Goal: Task Accomplishment & Management: Use online tool/utility

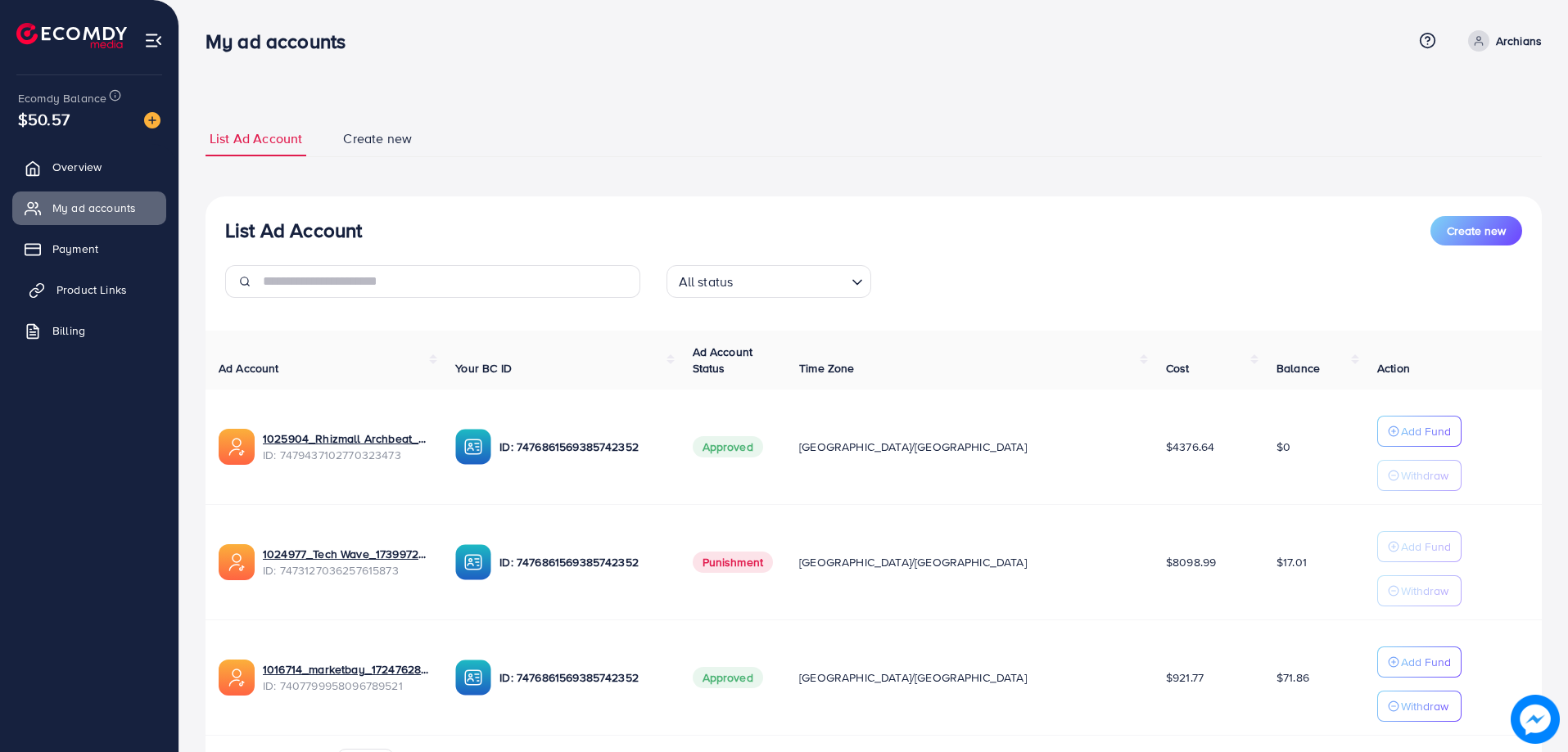
click at [111, 300] on link "Product Links" at bounding box center [89, 290] width 154 height 33
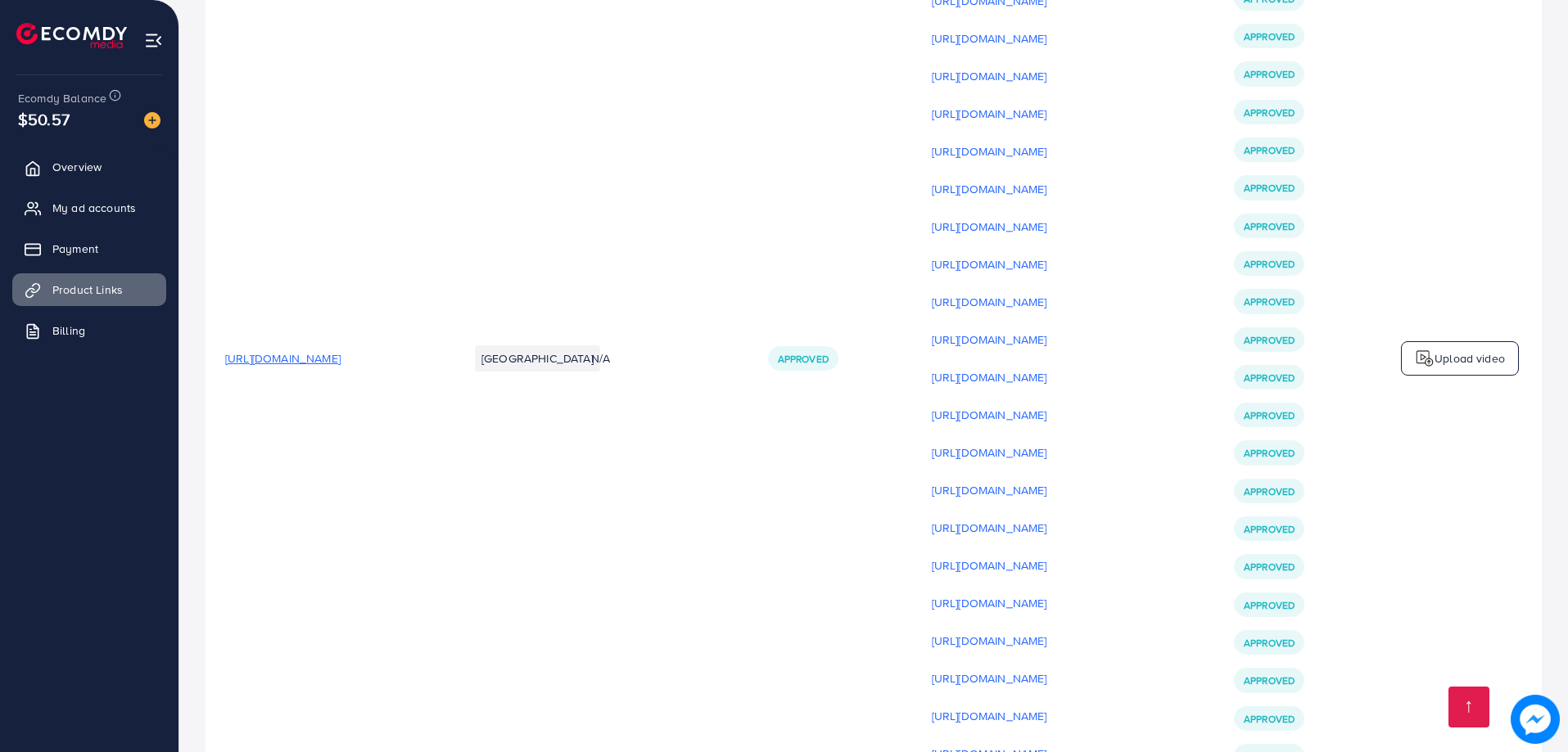
scroll to position [6384, 0]
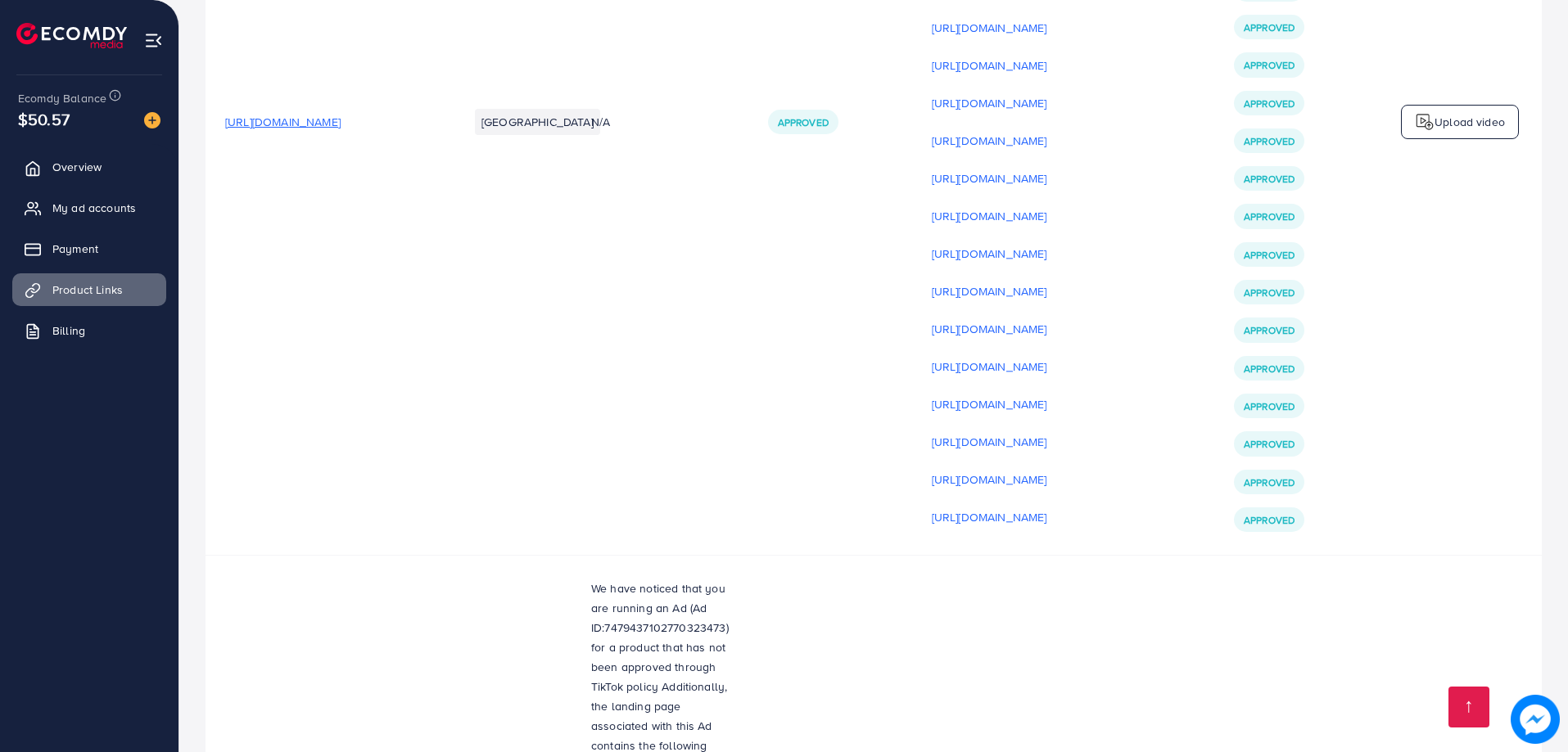
click at [341, 128] on span "[URL][DOMAIN_NAME]" at bounding box center [283, 122] width 116 height 16
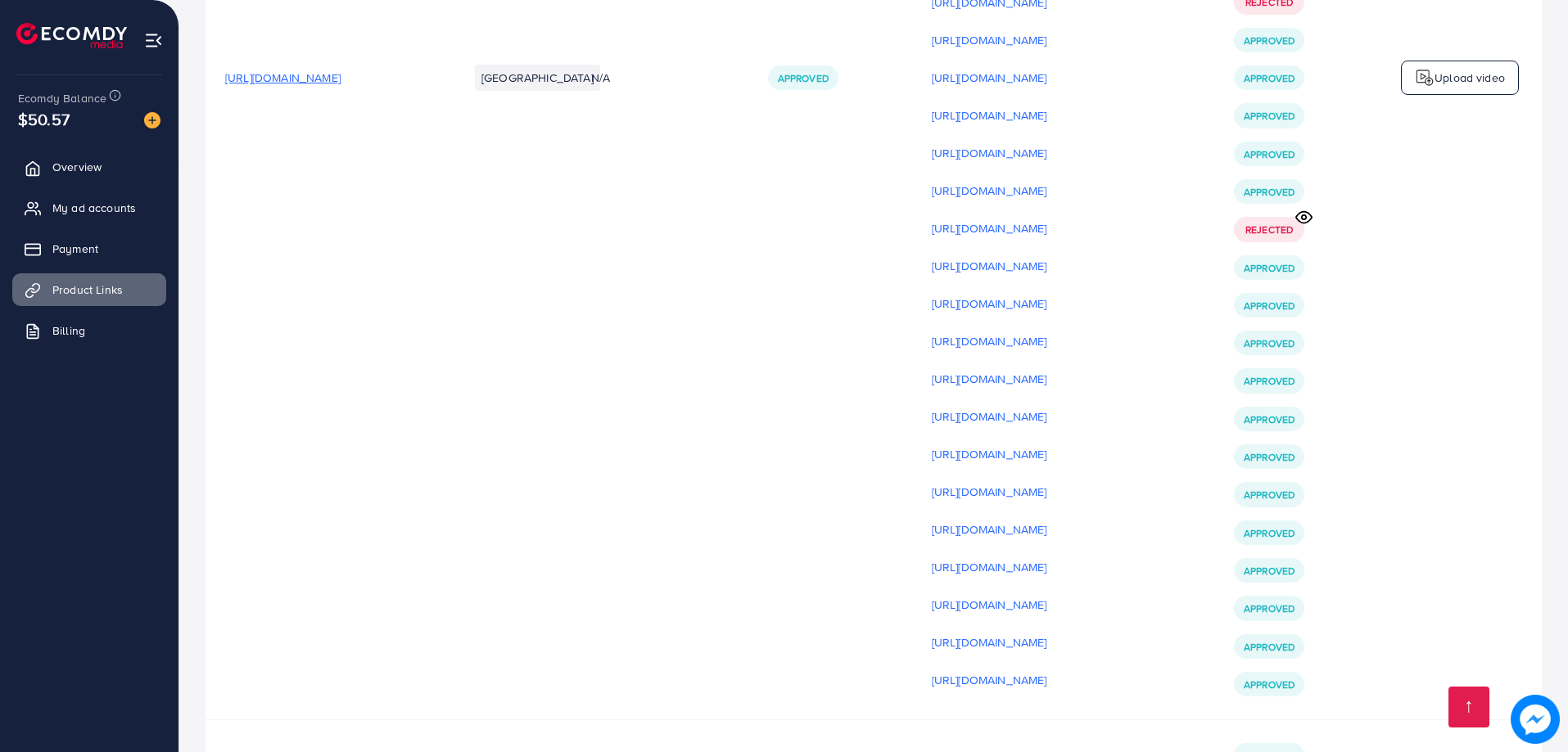
scroll to position [4993, 0]
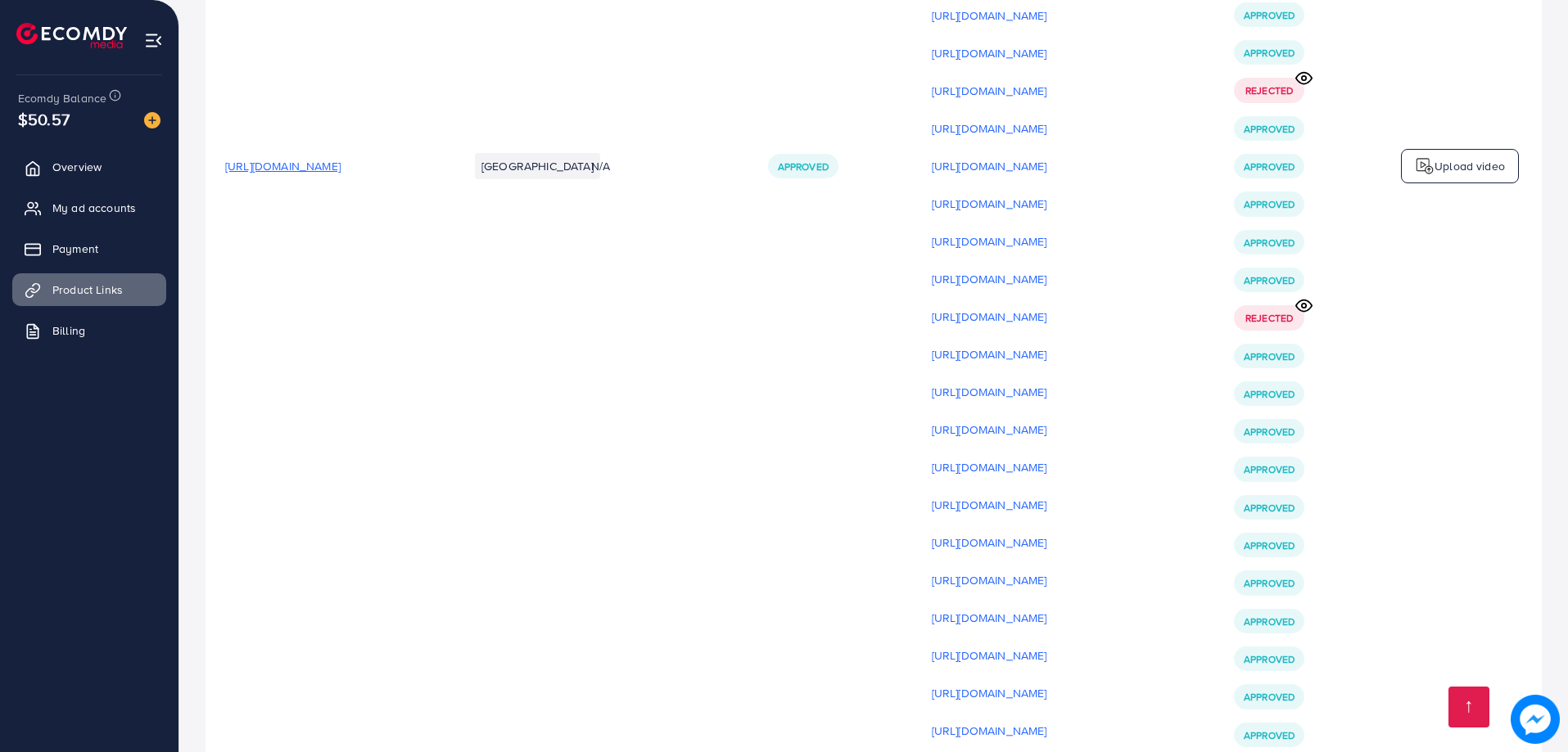
click at [341, 173] on span "[URL][DOMAIN_NAME]" at bounding box center [283, 166] width 116 height 16
click at [1447, 176] on p "Upload video" at bounding box center [1470, 166] width 70 height 20
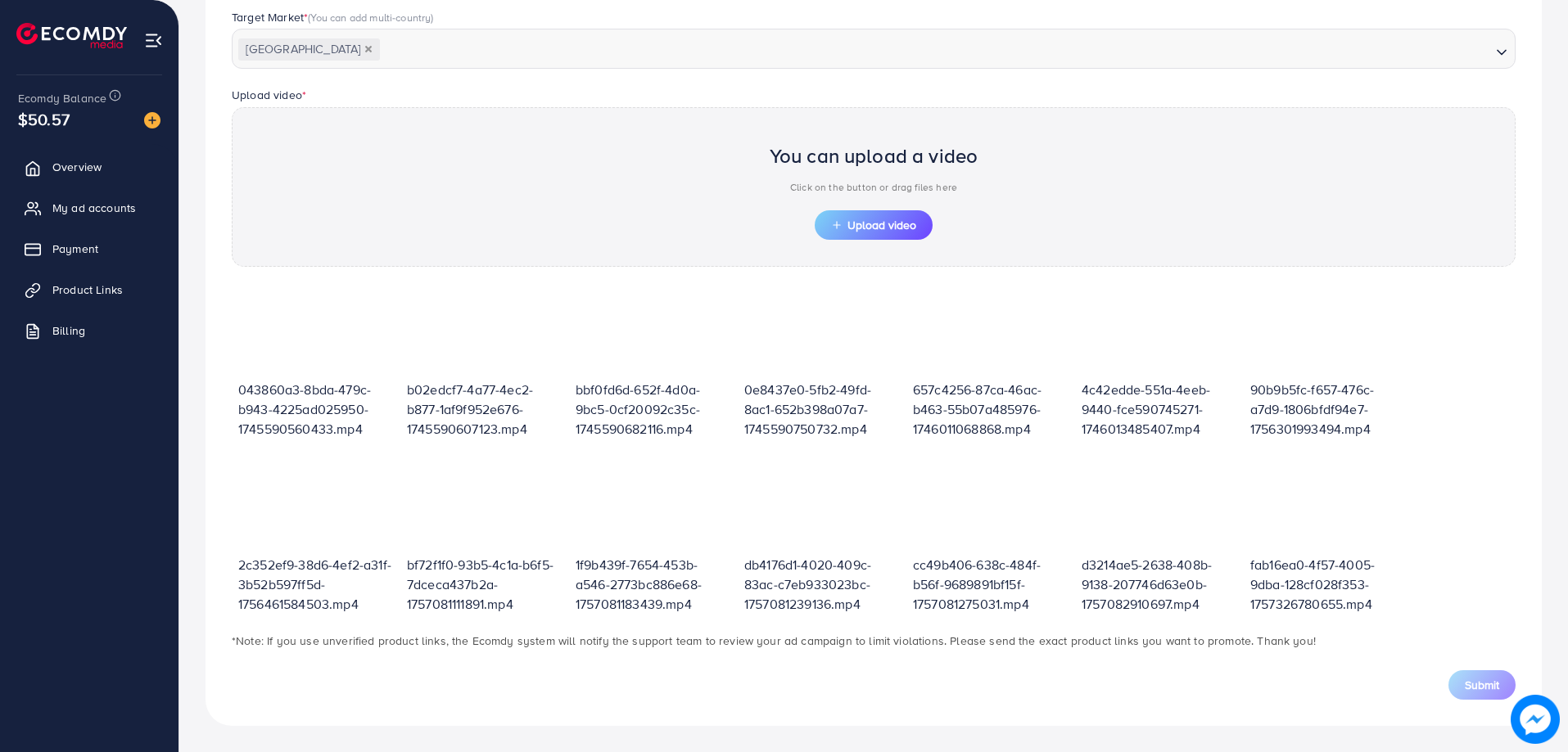
scroll to position [443, 0]
click at [861, 226] on span "Upload video" at bounding box center [874, 225] width 85 height 11
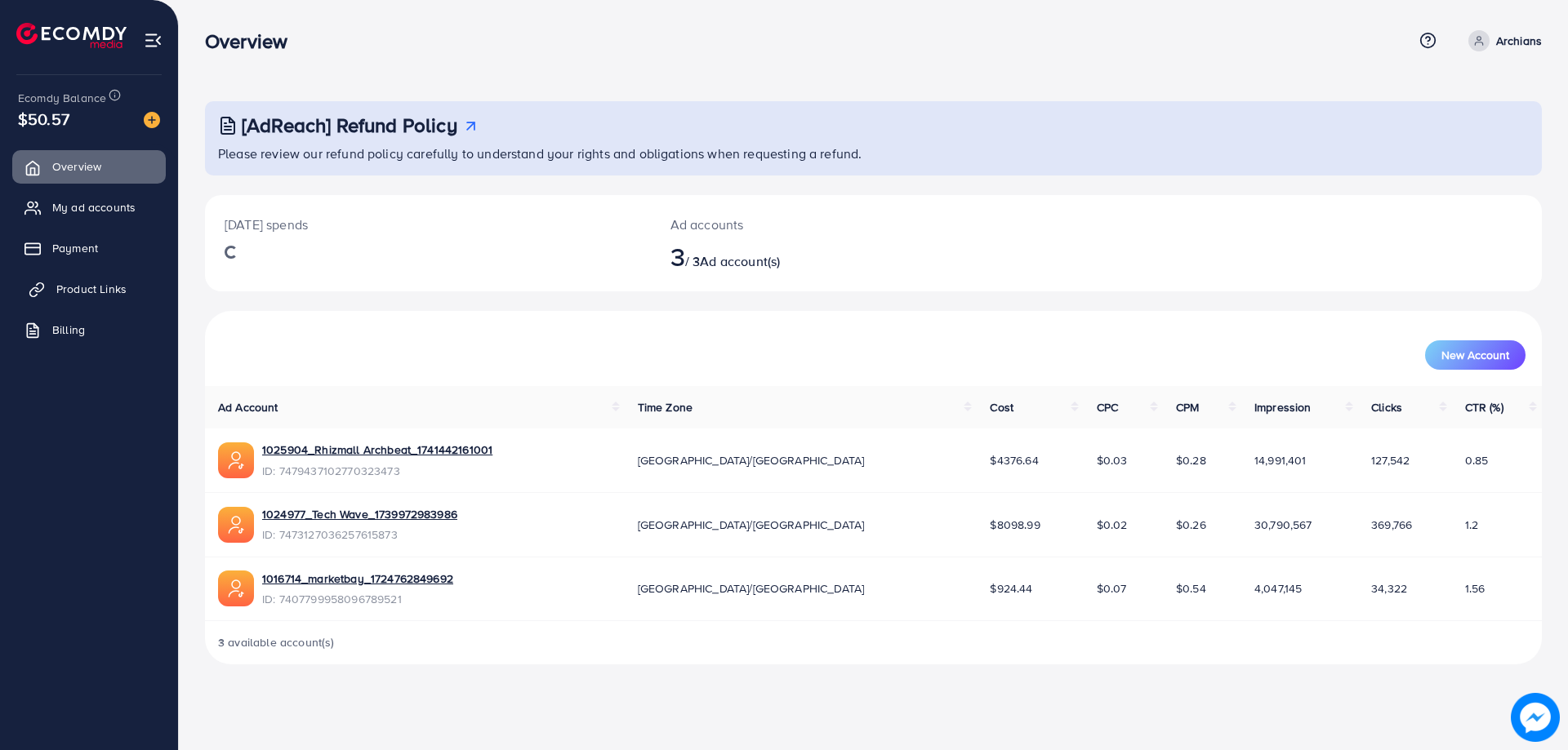
click at [114, 284] on span "Product Links" at bounding box center [92, 289] width 70 height 16
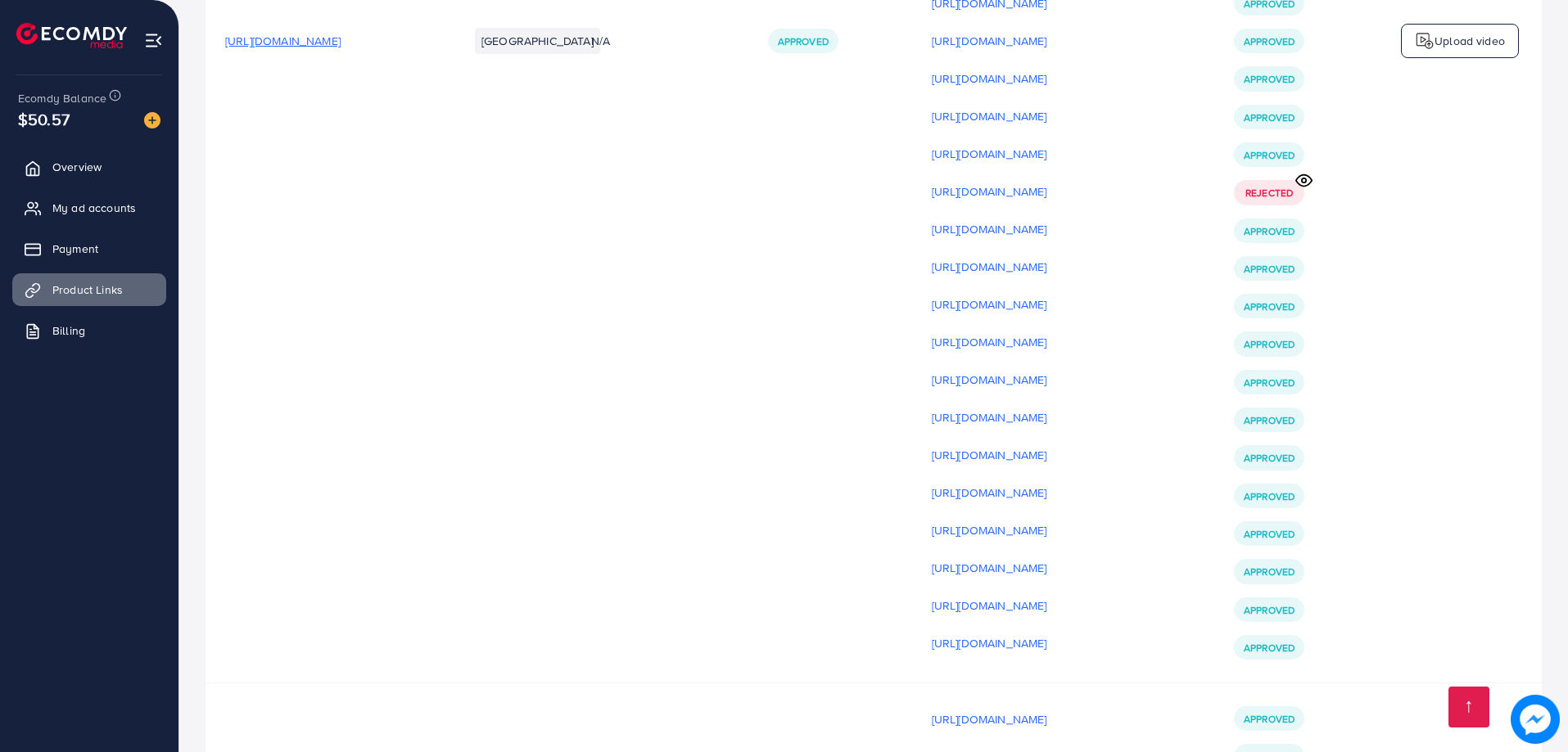
scroll to position [4911, 0]
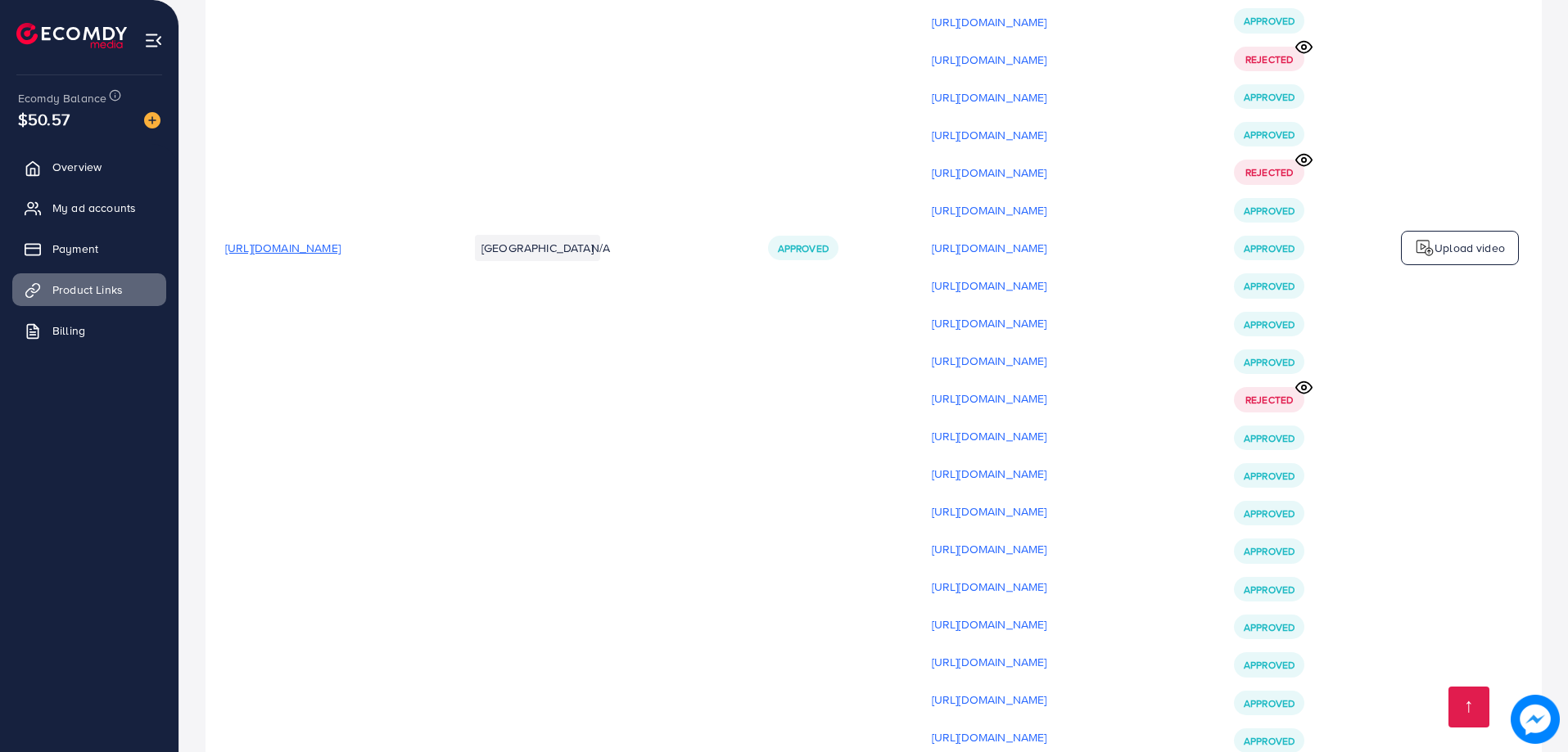
click at [341, 255] on span "[URL][DOMAIN_NAME]" at bounding box center [283, 248] width 116 height 16
click at [1460, 250] on p "Upload video" at bounding box center [1470, 248] width 70 height 20
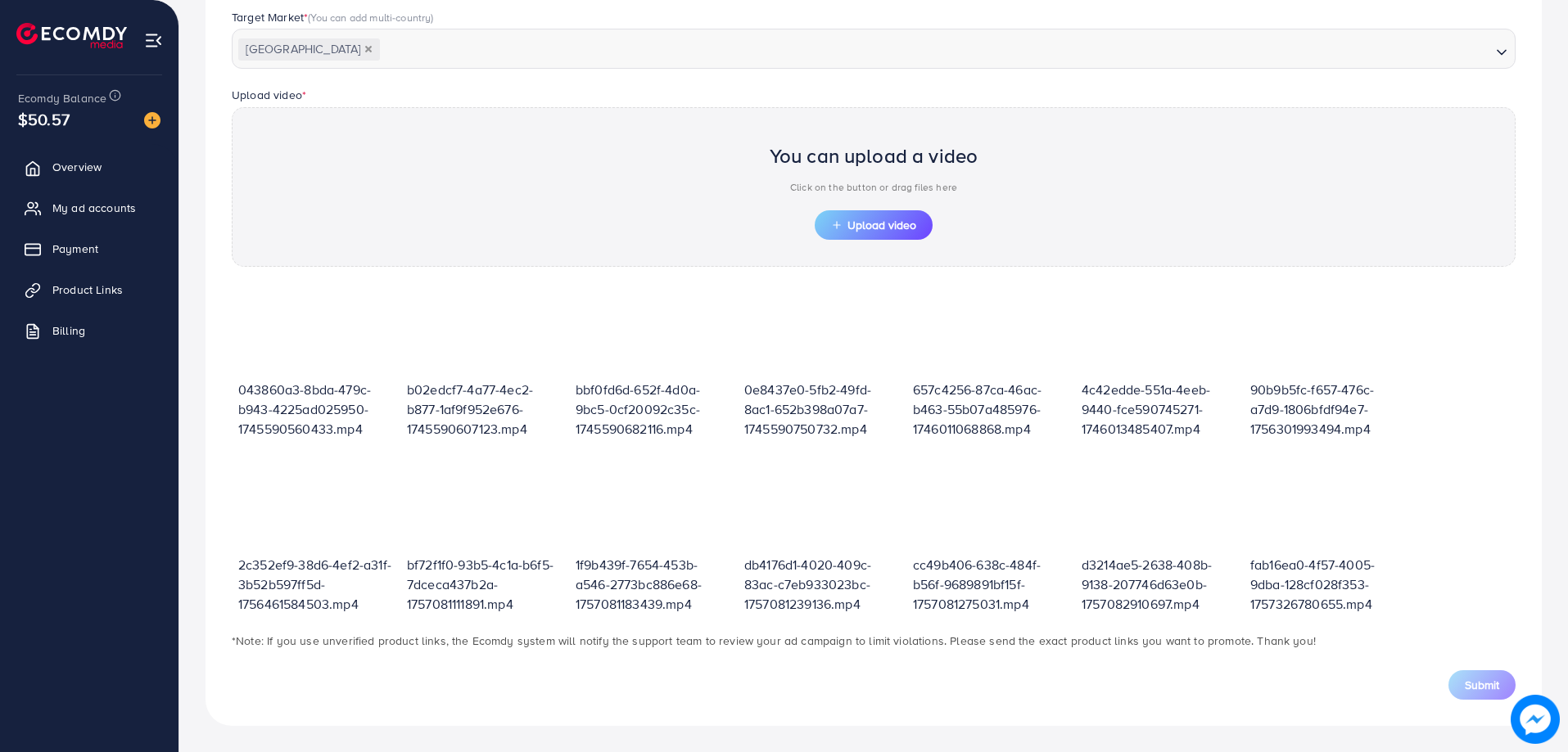
scroll to position [443, 0]
click at [895, 214] on button "Upload video" at bounding box center [874, 225] width 118 height 29
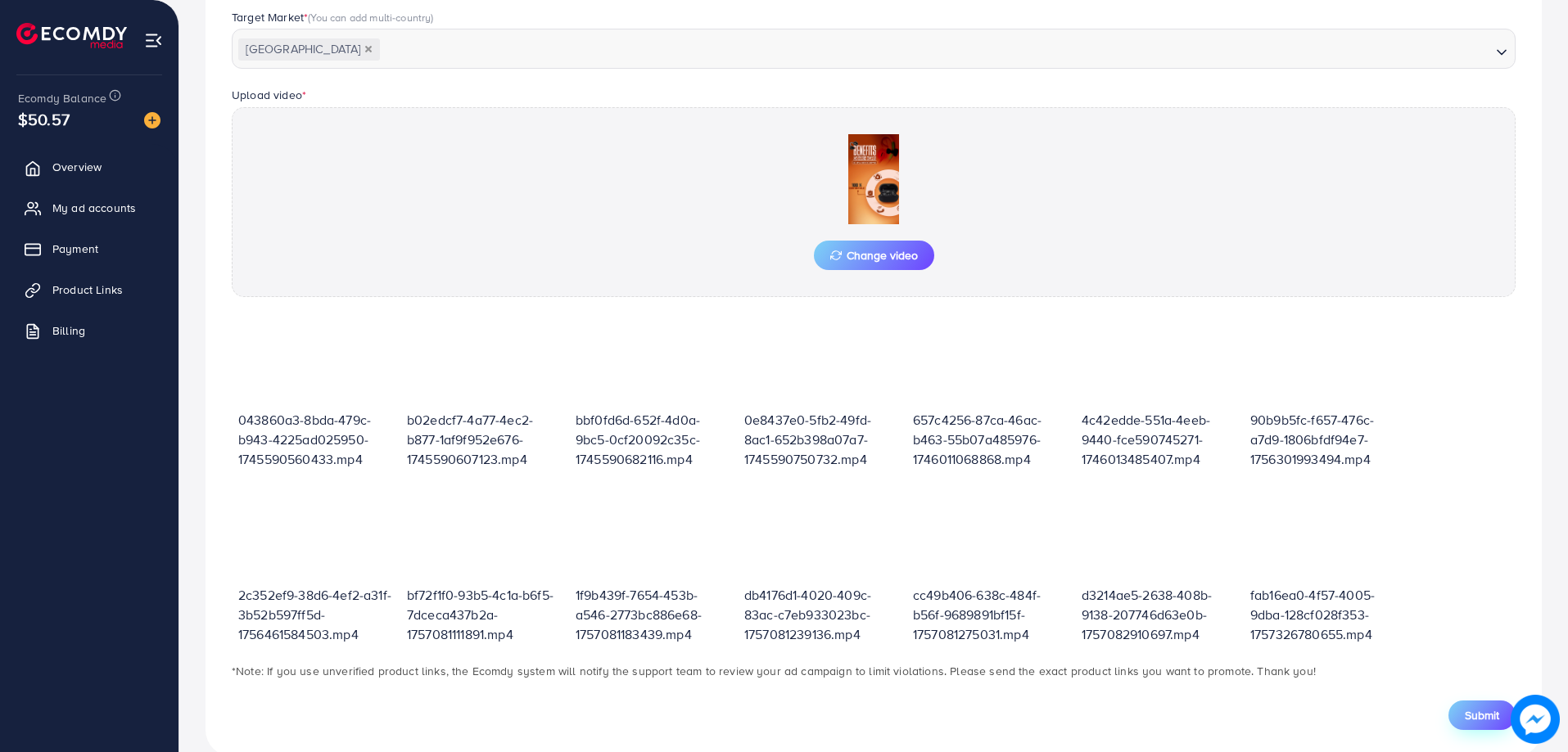
click at [1454, 718] on button "Submit" at bounding box center [1482, 715] width 67 height 29
